Goal: Transaction & Acquisition: Download file/media

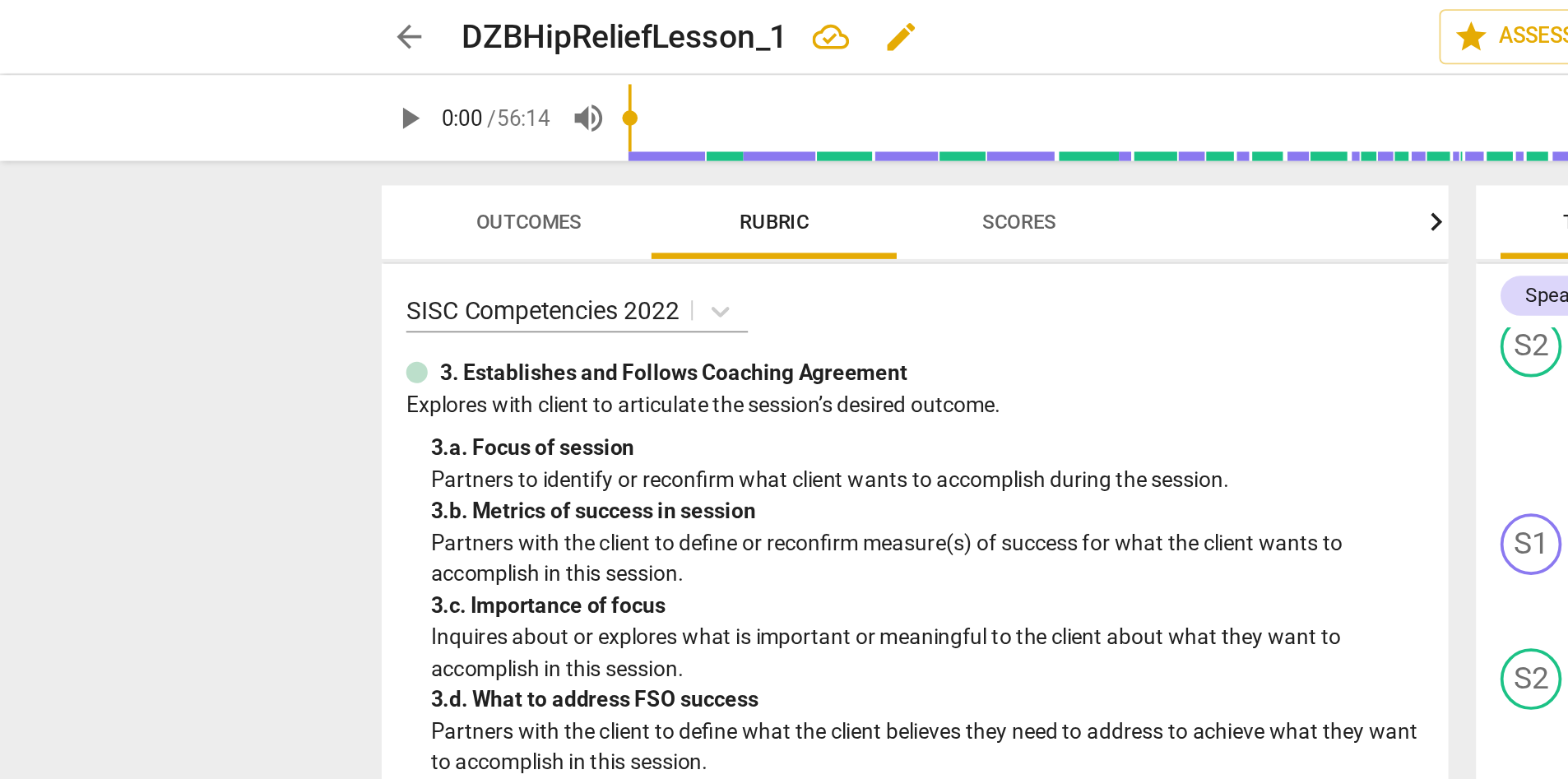
scroll to position [2208, 0]
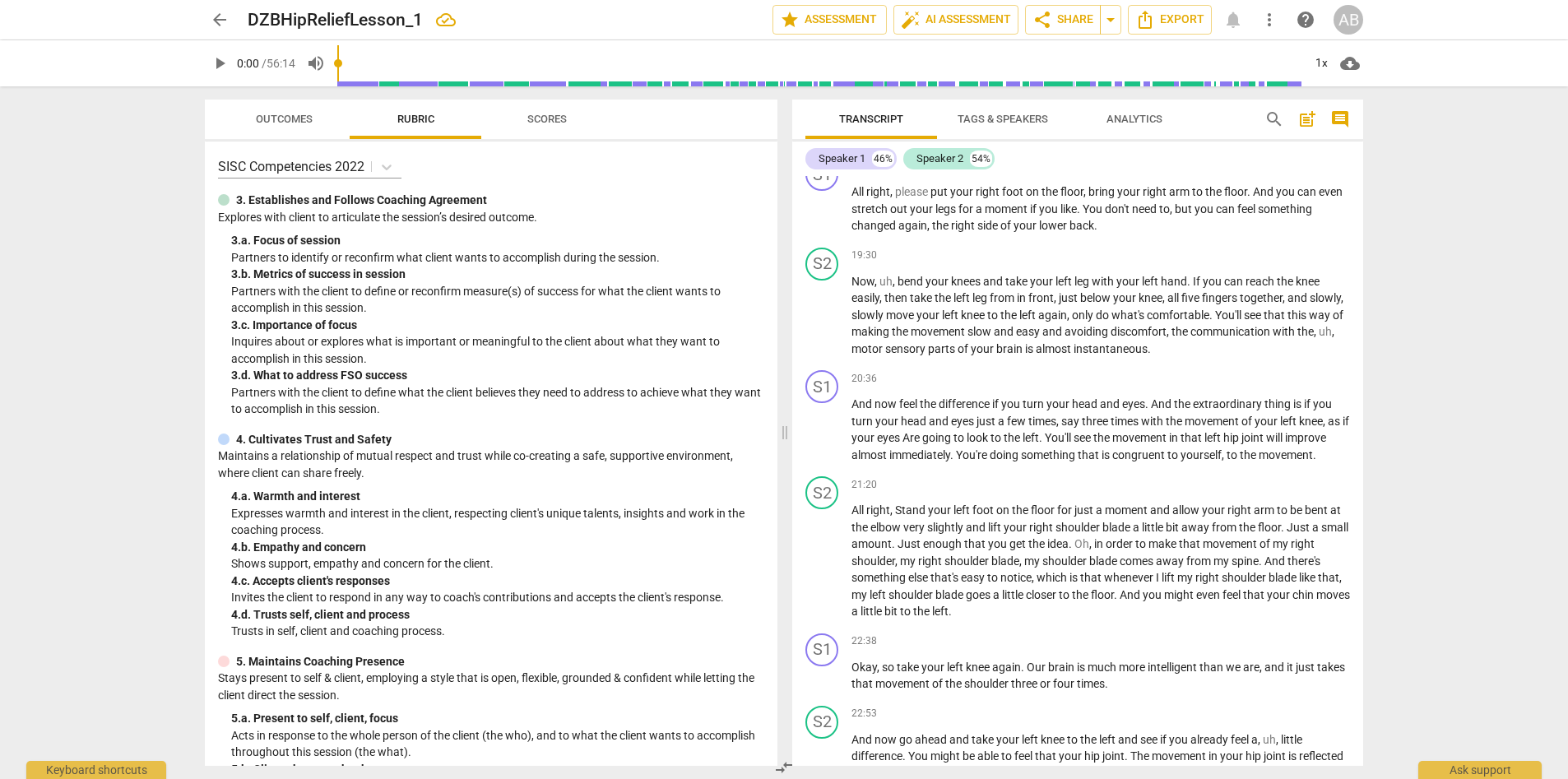
click at [220, 22] on span "arrow_back" at bounding box center [219, 20] width 20 height 20
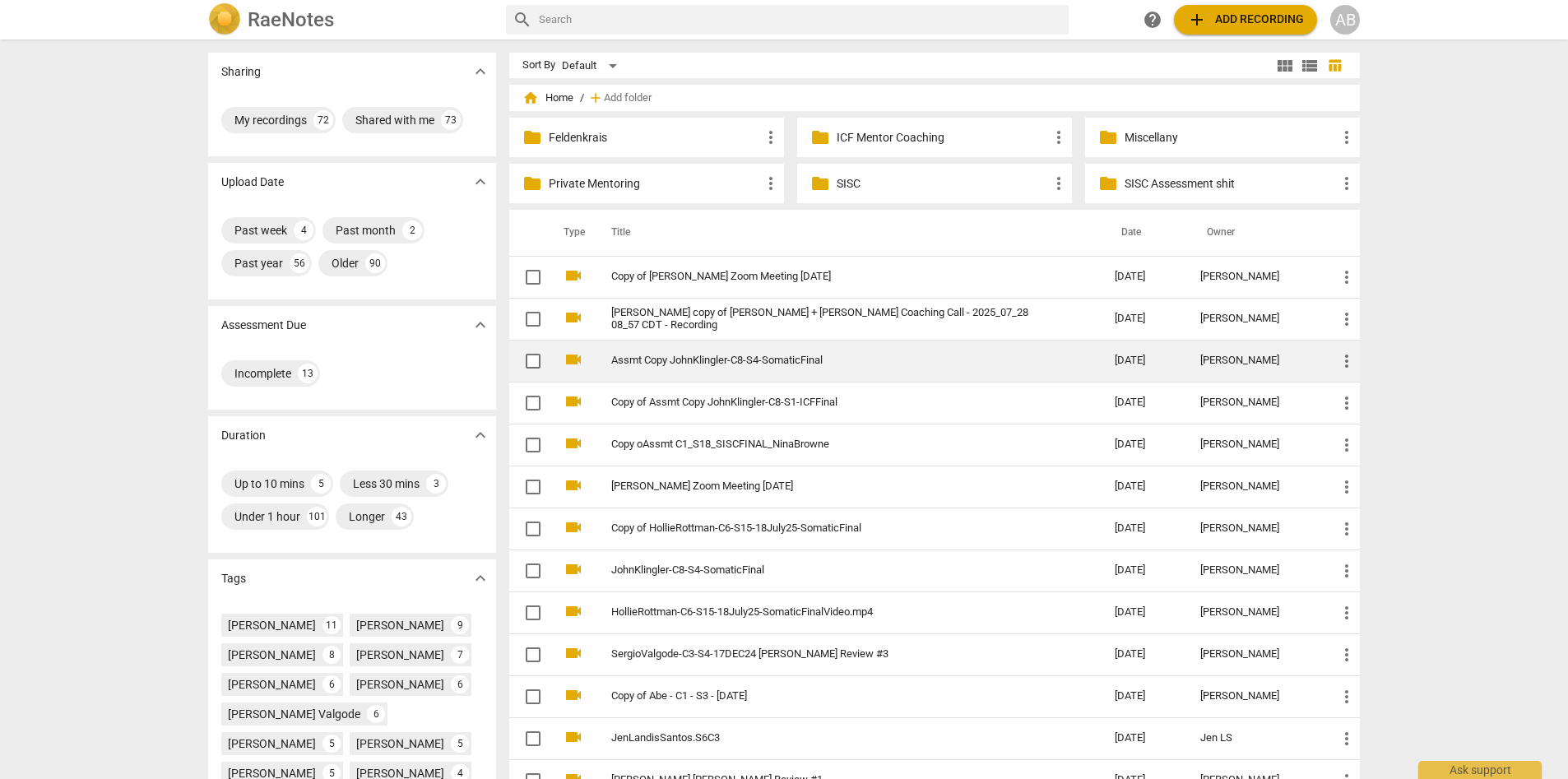
click at [691, 367] on link "Assmt Copy JohnKlingler-C8-S4-SomaticFinal" at bounding box center [833, 360] width 444 height 12
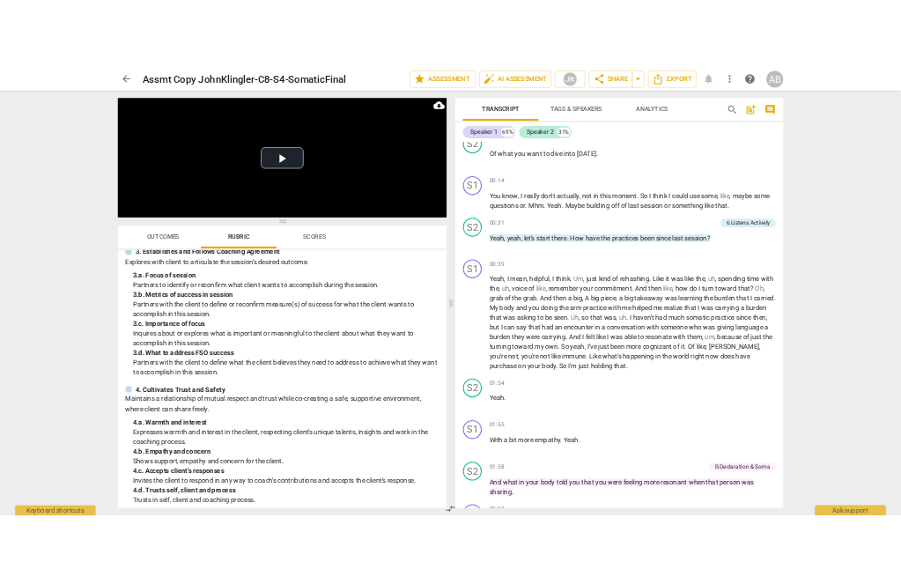
scroll to position [1405, 0]
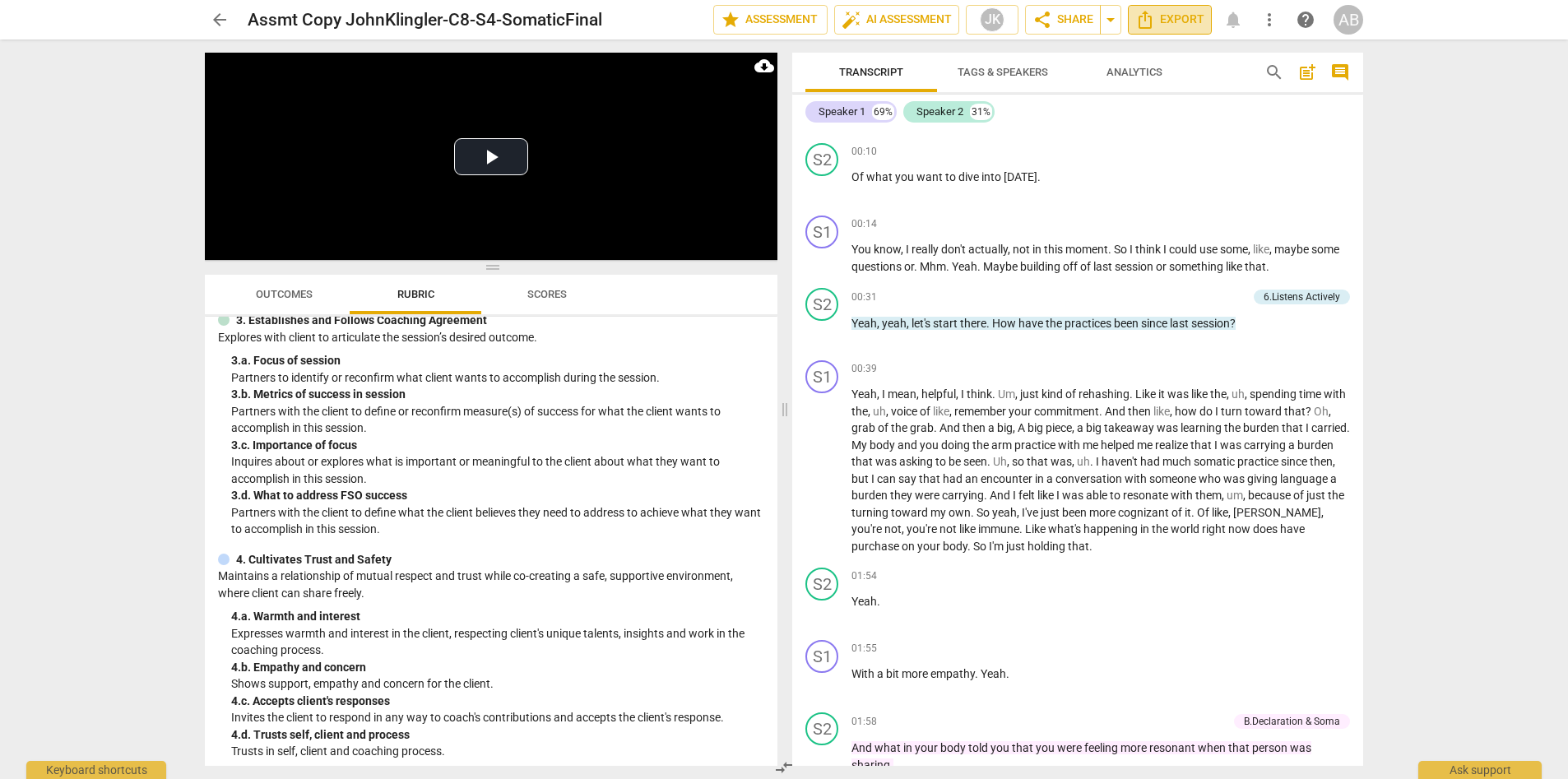
click at [841, 12] on span "Export" at bounding box center [1170, 20] width 69 height 20
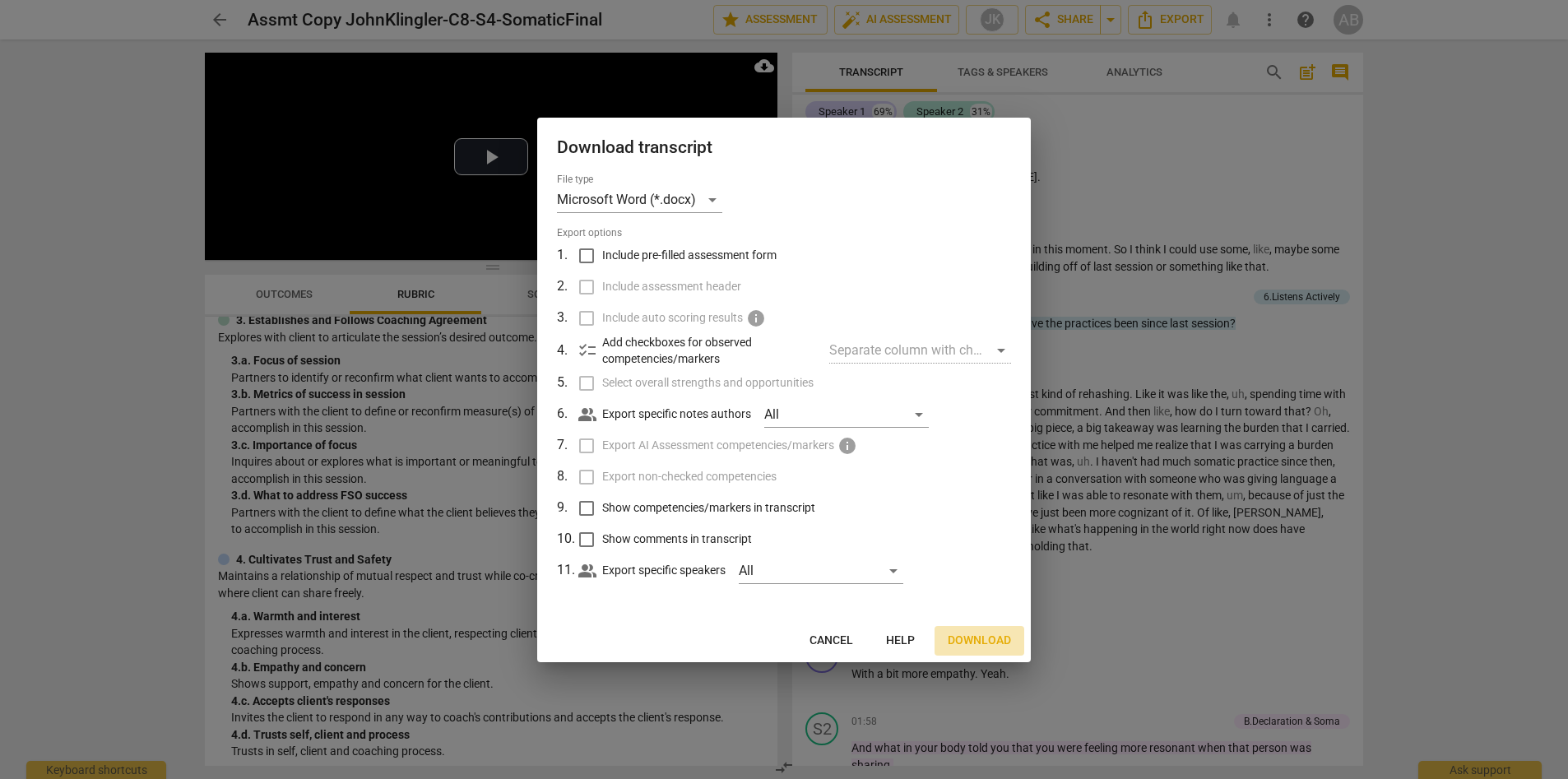
click at [841, 545] on span "Download" at bounding box center [979, 641] width 64 height 17
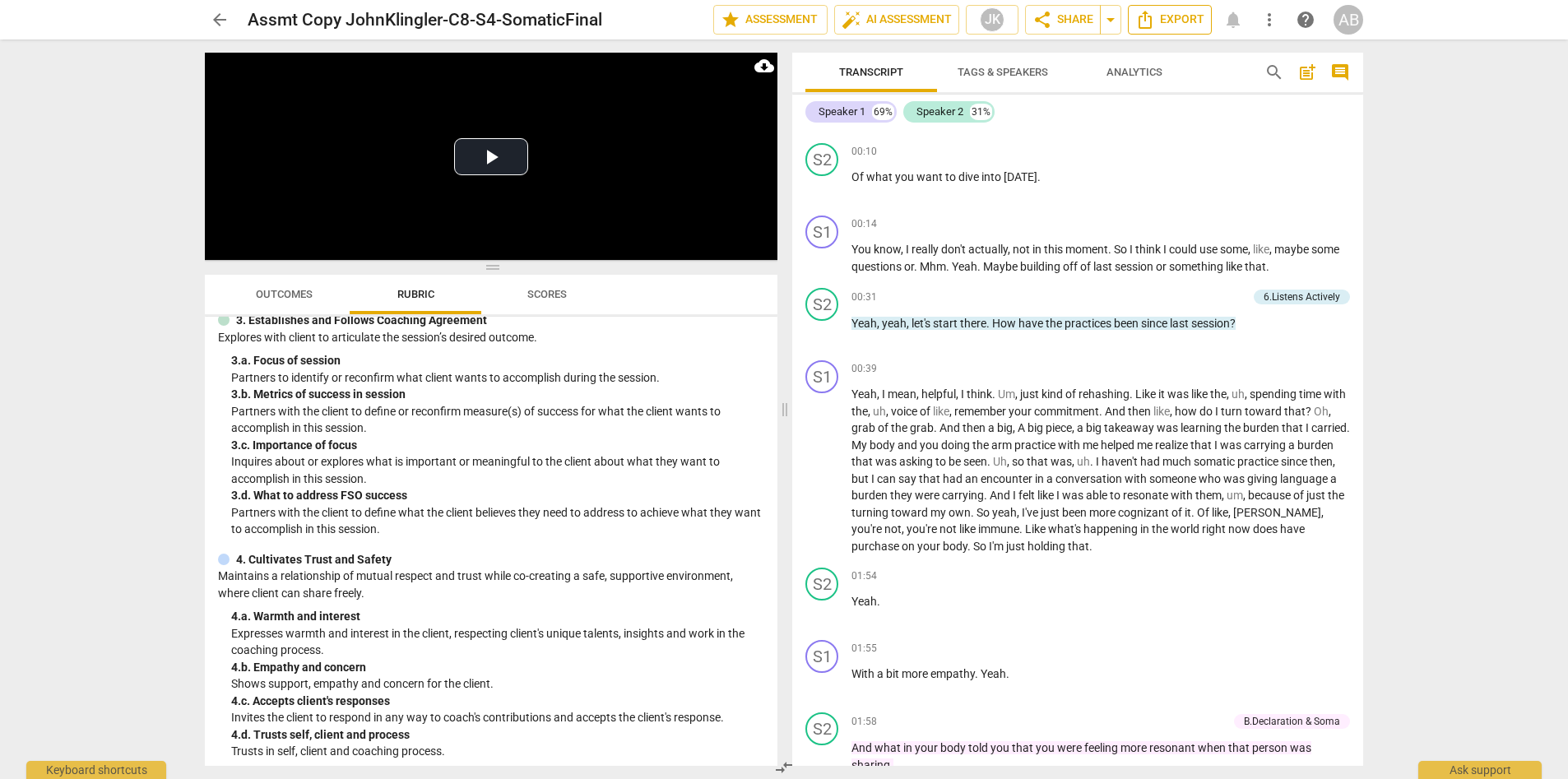
click at [841, 23] on span "Export" at bounding box center [1170, 20] width 69 height 20
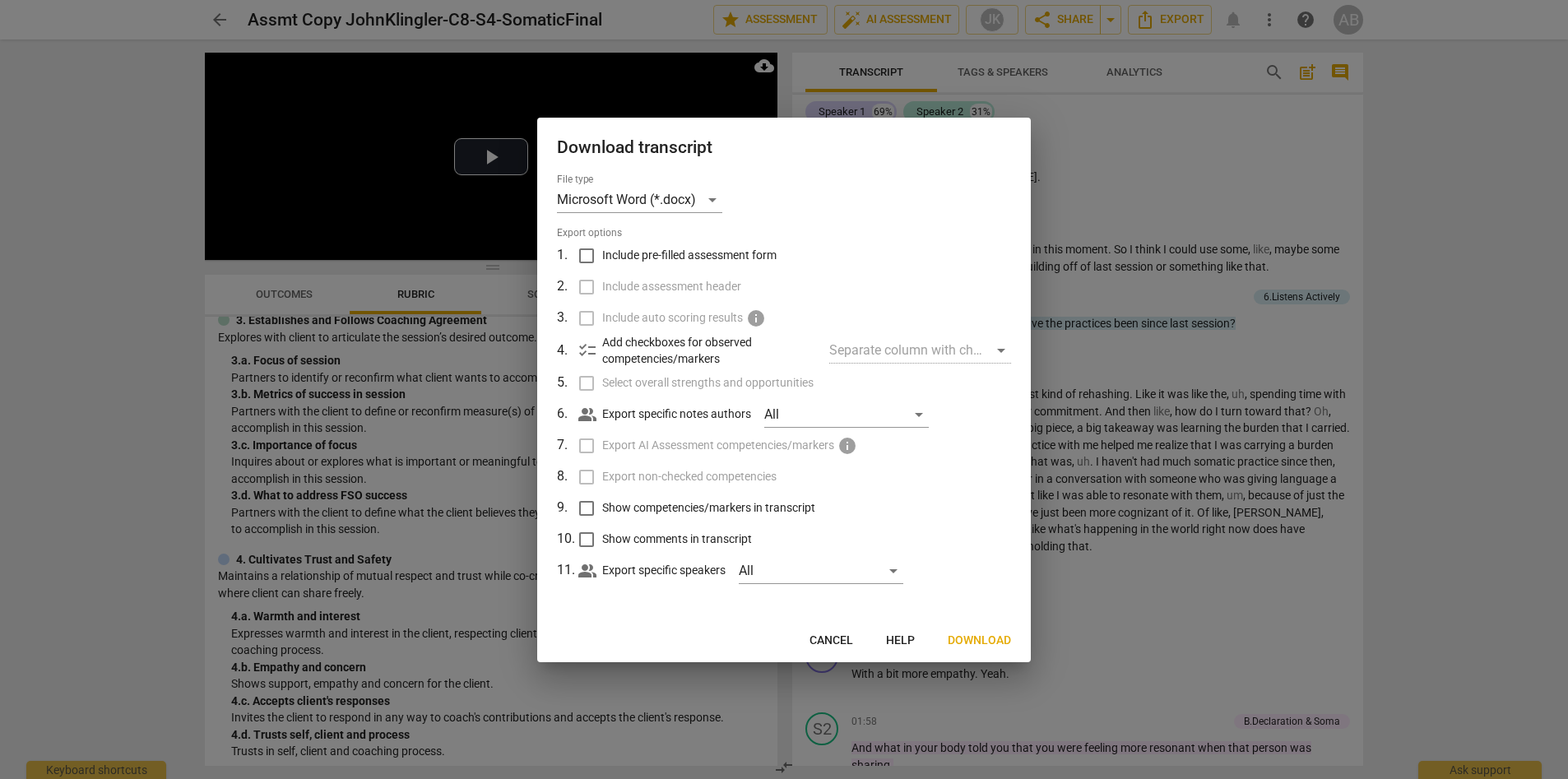
click at [588, 257] on input "Include pre-filled assessment form" at bounding box center [586, 255] width 31 height 31
checkbox input "true"
click at [588, 285] on input "Include assessment header" at bounding box center [586, 286] width 31 height 31
checkbox input "true"
click at [580, 466] on input "Export non-checked competencies" at bounding box center [586, 476] width 31 height 31
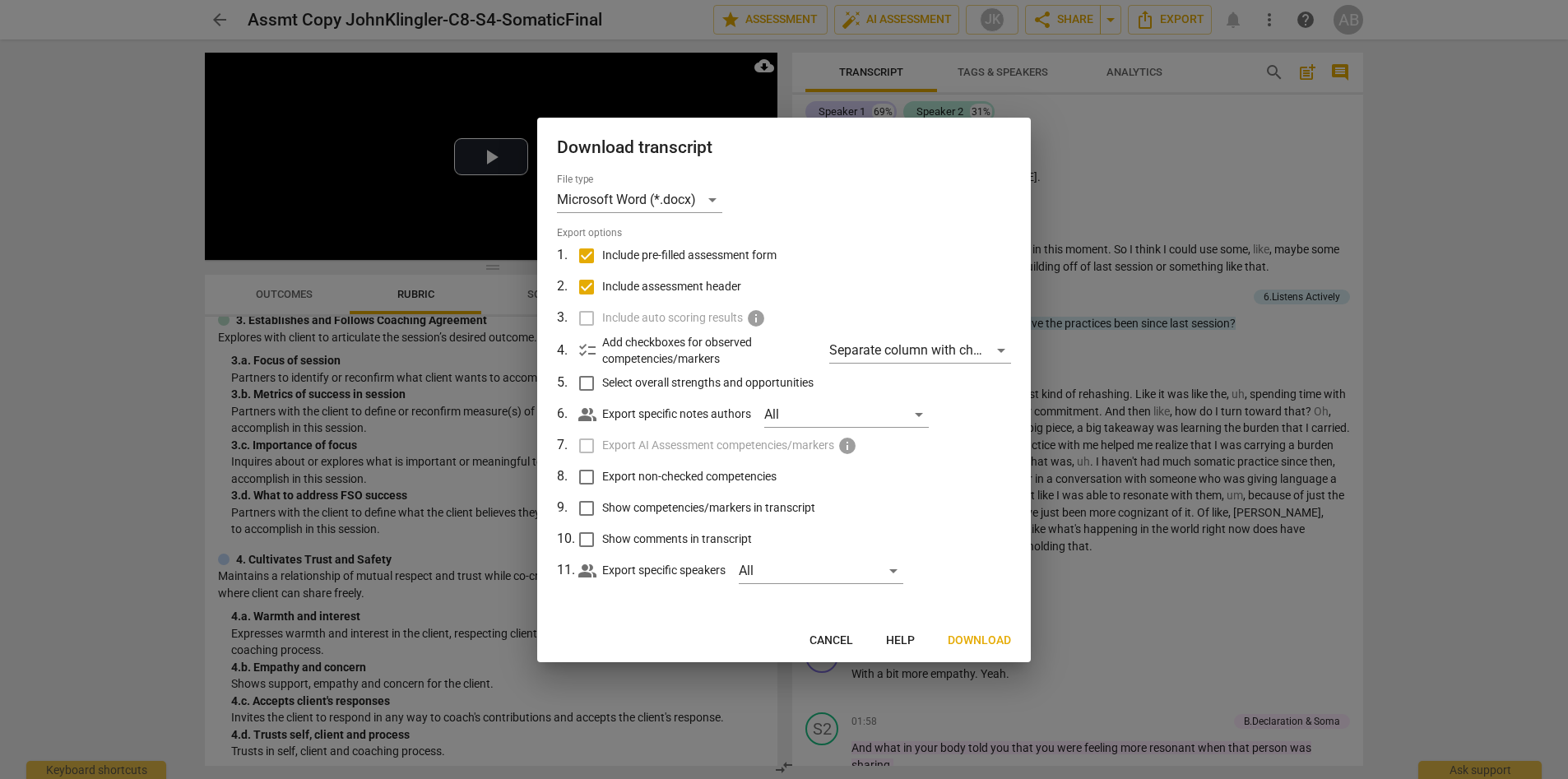
checkbox input "true"
click at [592, 506] on input "Show competencies/markers in transcript" at bounding box center [586, 507] width 31 height 31
checkbox input "true"
click at [594, 537] on input "Show comments in transcript" at bounding box center [586, 539] width 31 height 31
checkbox input "true"
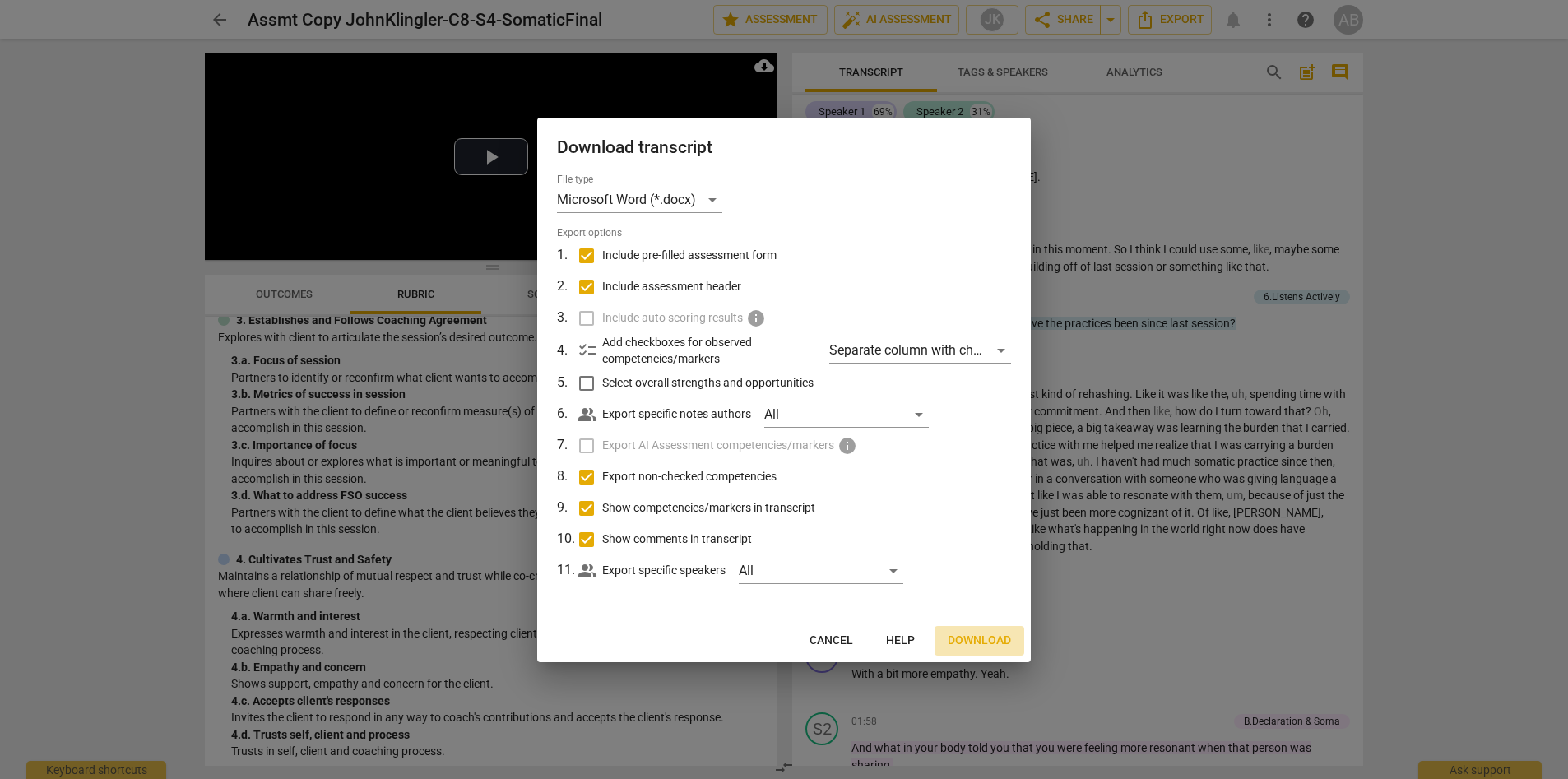
click at [841, 545] on span "Download" at bounding box center [979, 641] width 64 height 17
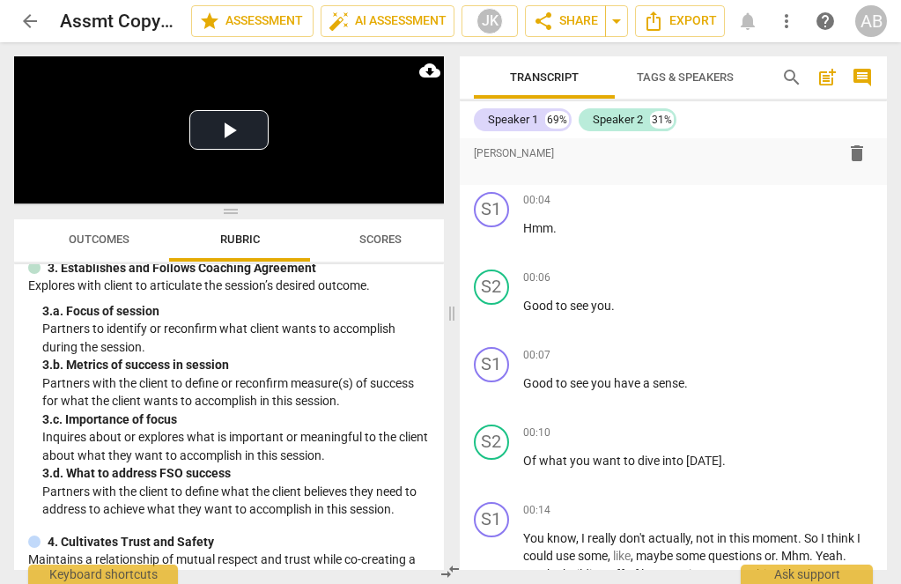
scroll to position [1675, 0]
